Goal: Information Seeking & Learning: Learn about a topic

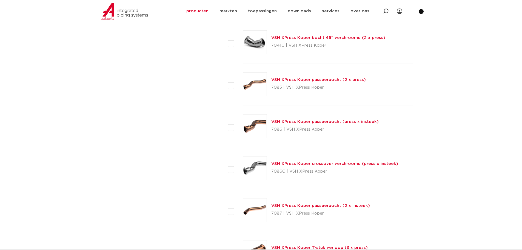
scroll to position [1479, 0]
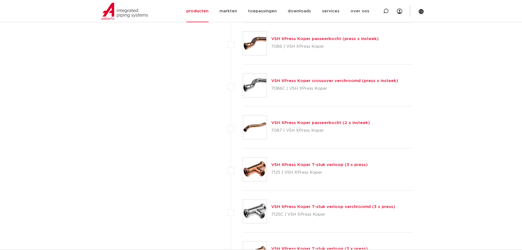
click at [285, 164] on link "VSH XPress Koper T-stuk verloop (3 x press)" at bounding box center [319, 164] width 96 height 4
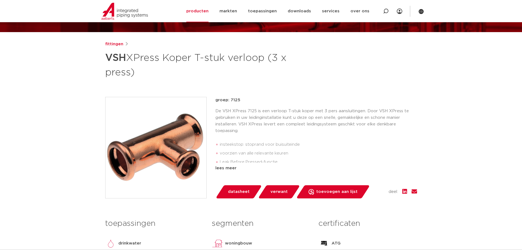
scroll to position [55, 0]
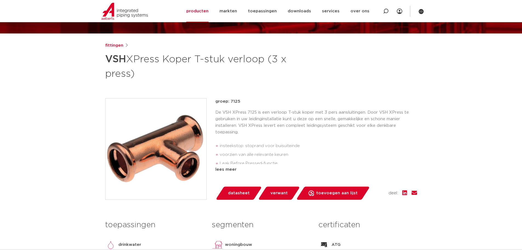
click at [162, 143] on img at bounding box center [155, 148] width 101 height 101
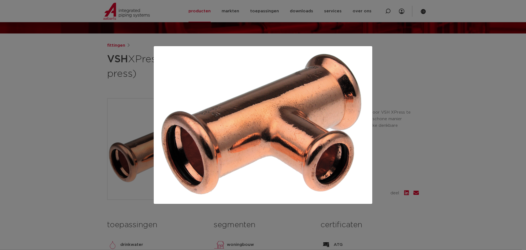
drag, startPoint x: 302, startPoint y: 126, endPoint x: 337, endPoint y: 120, distance: 35.8
click at [302, 126] on img at bounding box center [263, 124] width 210 height 149
click at [423, 124] on div at bounding box center [263, 125] width 526 height 250
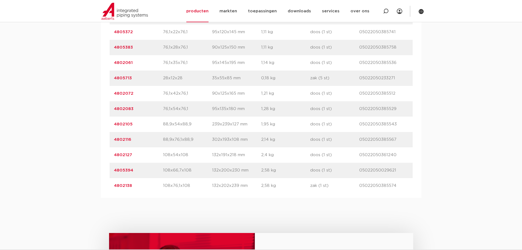
scroll to position [822, 0]
